Goal: Information Seeking & Learning: Learn about a topic

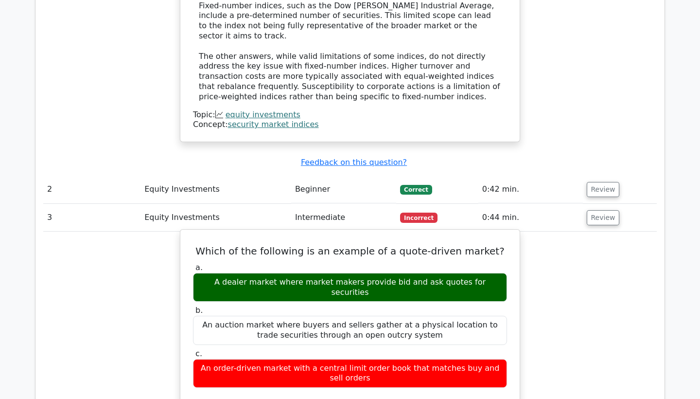
scroll to position [1001, 0]
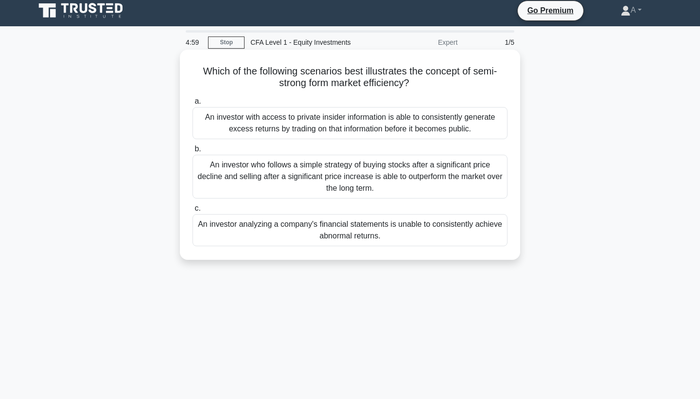
scroll to position [5, 0]
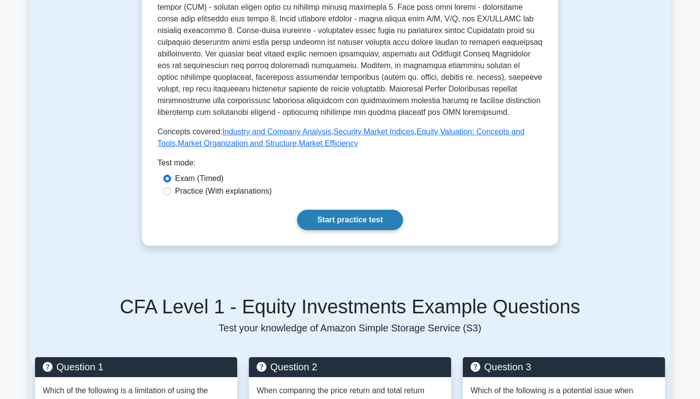
click at [351, 226] on link "Start practice test" at bounding box center [349, 220] width 105 height 20
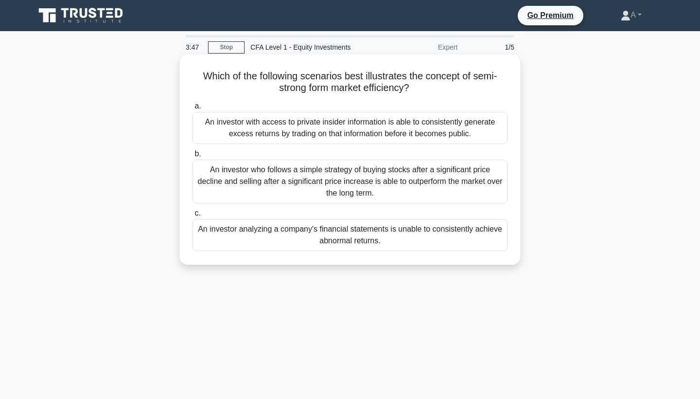
click at [276, 118] on div "An investor with access to private insider information is able to consistently …" at bounding box center [350, 128] width 315 height 32
click at [193, 109] on input "a. An investor with access to private insider information is able to consistent…" at bounding box center [193, 106] width 0 height 6
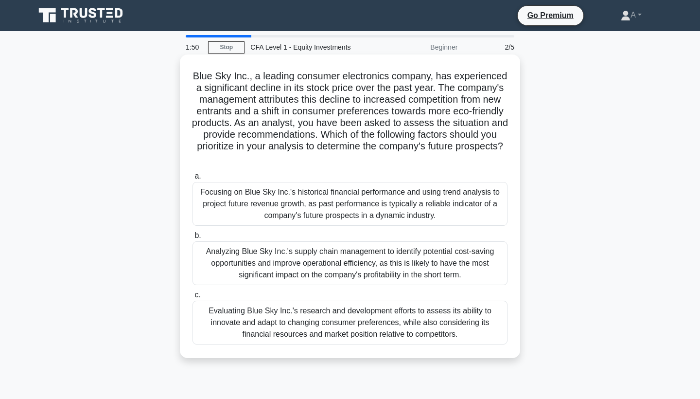
click at [277, 325] on div "Evaluating Blue Sky Inc.'s research and development efforts to assess its abili…" at bounding box center [350, 322] width 315 height 44
click at [193, 298] on input "c. Evaluating Blue Sky Inc.'s research and development efforts to assess its ab…" at bounding box center [193, 295] width 0 height 6
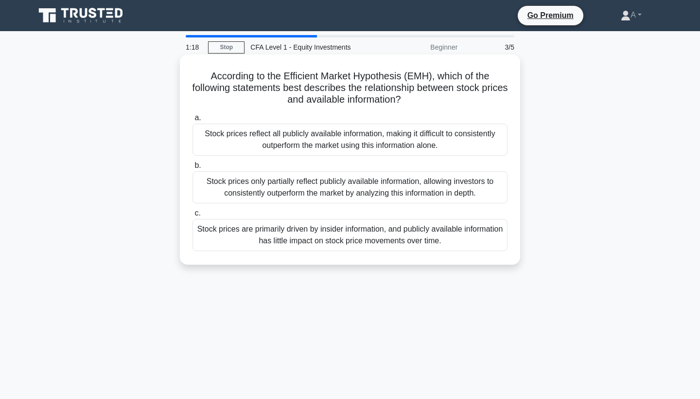
click at [349, 192] on div "Stock prices only partially reflect publicly available information, allowing in…" at bounding box center [350, 187] width 315 height 32
click at [193, 169] on input "b. Stock prices only partially reflect publicly available information, allowing…" at bounding box center [193, 165] width 0 height 6
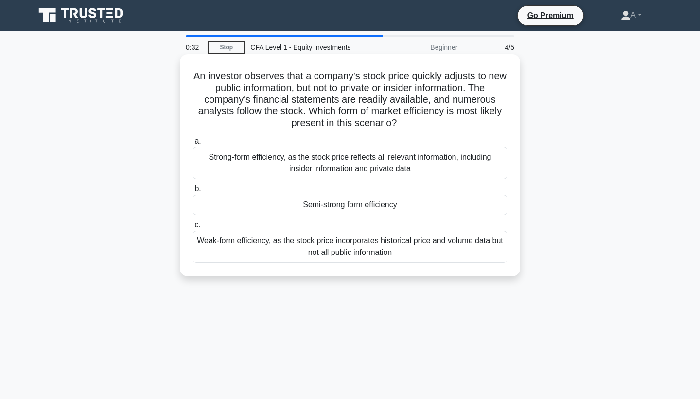
click at [400, 206] on div "Semi-strong form efficiency" at bounding box center [350, 204] width 315 height 20
click at [193, 192] on input "b. Semi-strong form efficiency" at bounding box center [193, 189] width 0 height 6
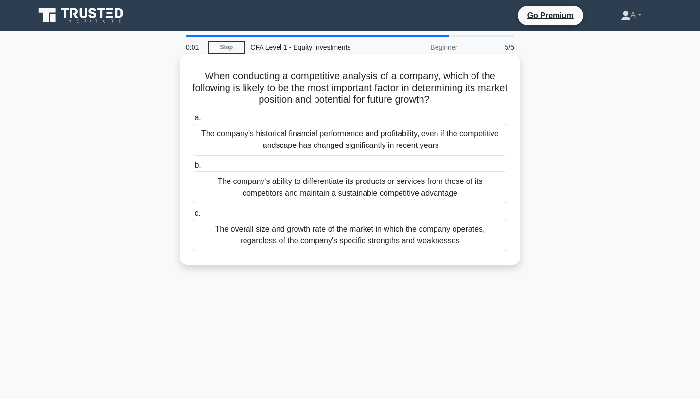
click at [351, 227] on div "The overall size and growth rate of the market in which the company operates, r…" at bounding box center [350, 235] width 315 height 32
click at [193, 216] on input "c. The overall size and growth rate of the market in which the company operates…" at bounding box center [193, 213] width 0 height 6
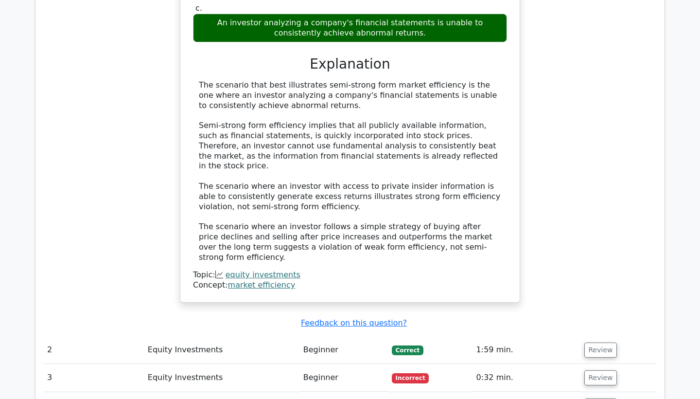
scroll to position [935, 0]
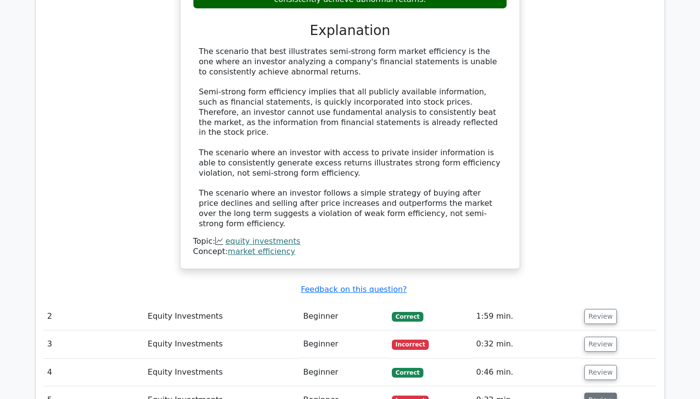
click at [592, 392] on button "Review" at bounding box center [600, 399] width 33 height 15
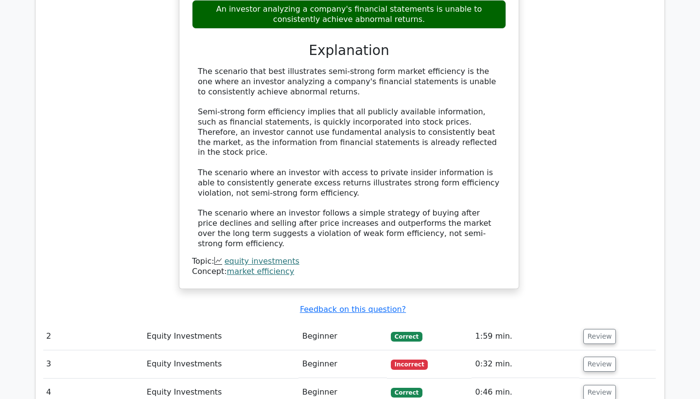
scroll to position [940, 0]
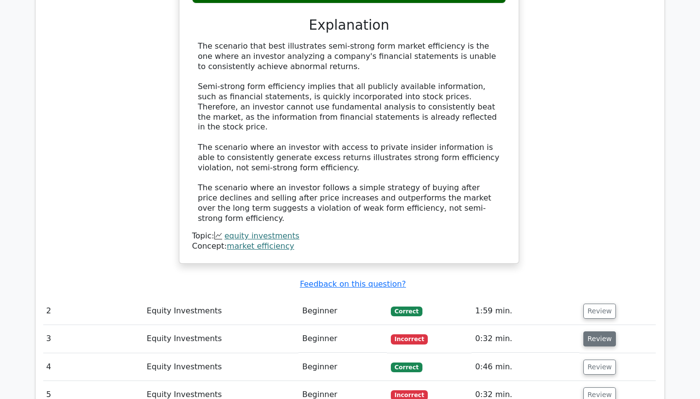
click at [600, 331] on button "Review" at bounding box center [599, 338] width 33 height 15
